Goal: Information Seeking & Learning: Find specific fact

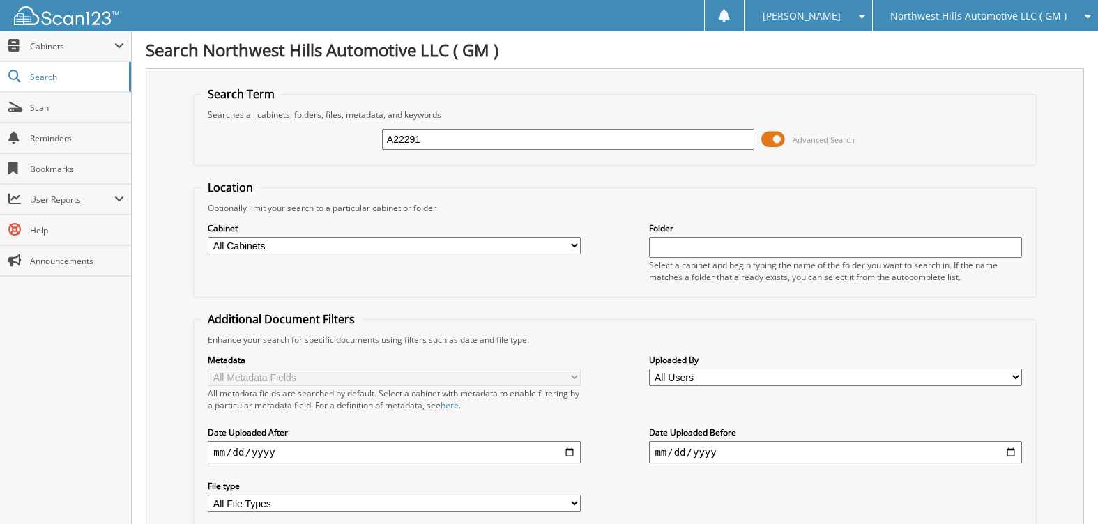
type input "A22291"
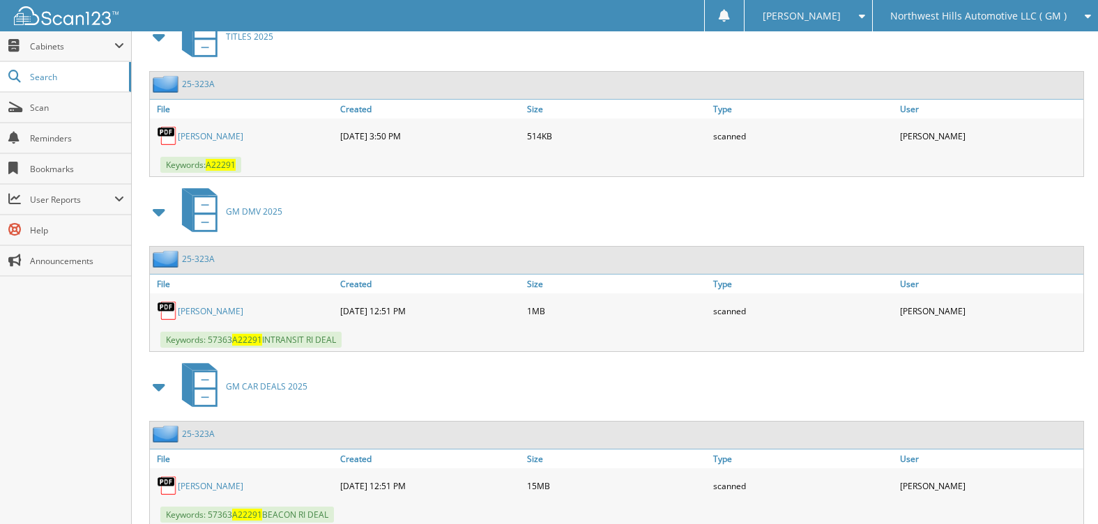
scroll to position [613, 0]
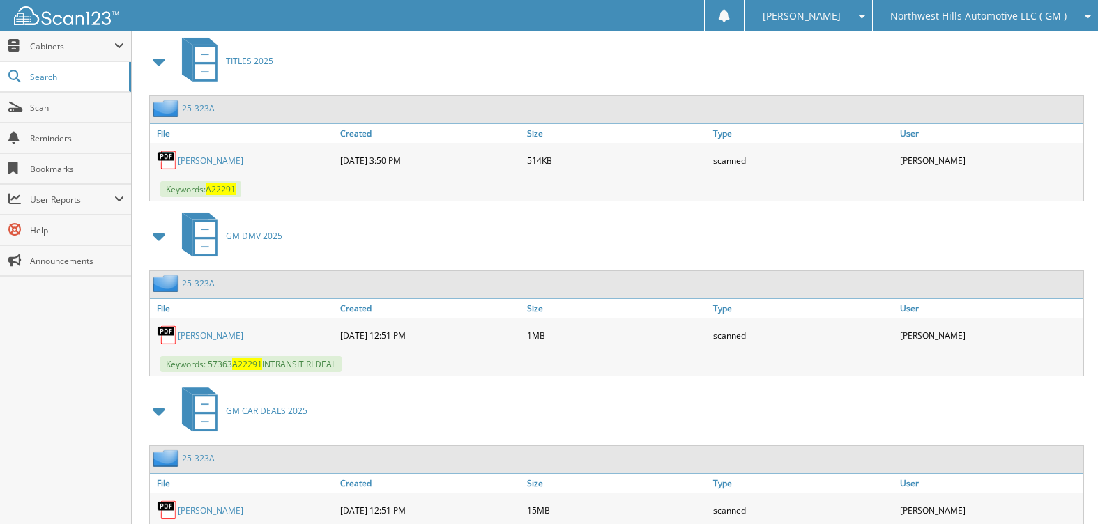
click at [47, 14] on img at bounding box center [66, 15] width 105 height 19
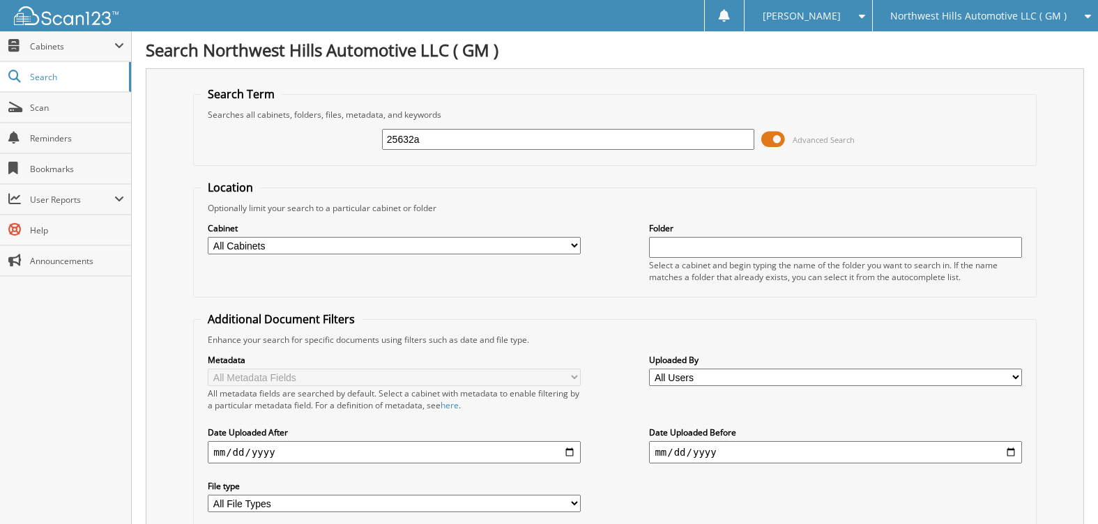
type input "25632a"
click at [400, 137] on input "25632a" at bounding box center [568, 139] width 372 height 21
type input "25-632a"
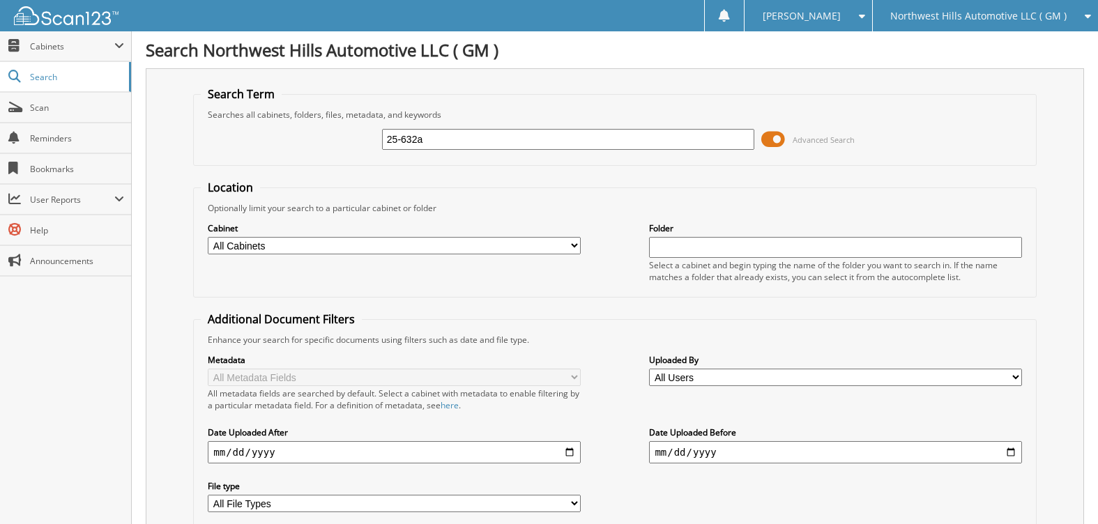
click at [766, 137] on span at bounding box center [773, 139] width 24 height 21
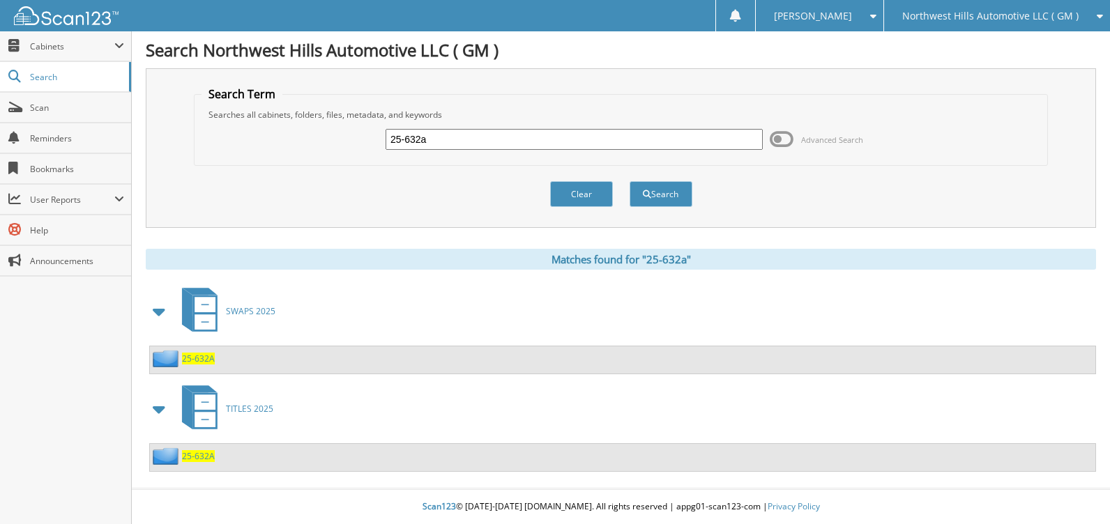
click at [190, 356] on span "25-632A" at bounding box center [198, 359] width 33 height 12
